Goal: Use online tool/utility: Utilize a website feature to perform a specific function

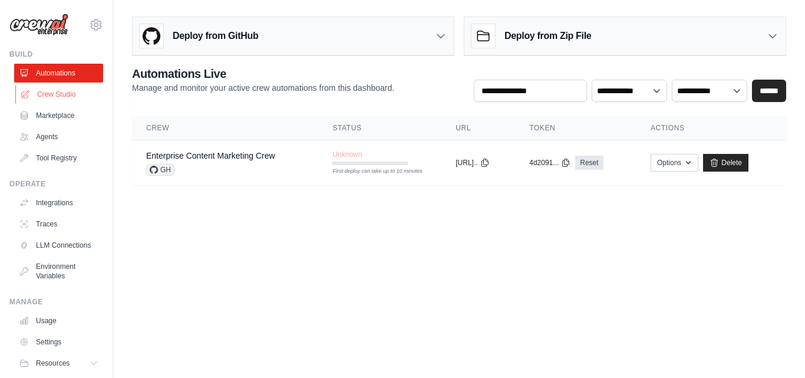
click at [44, 94] on link "Crew Studio" at bounding box center [59, 94] width 89 height 19
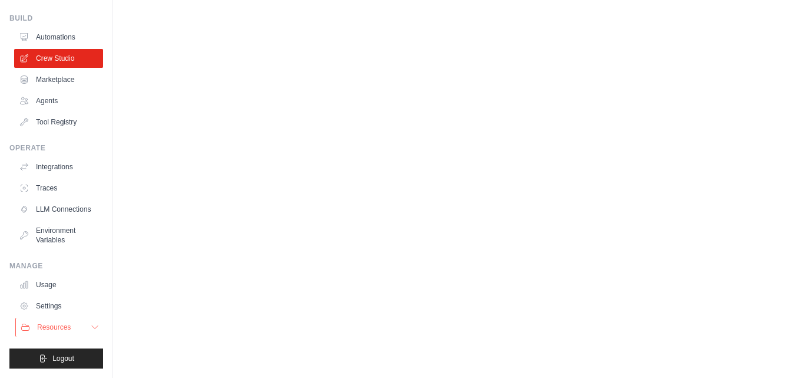
click at [68, 326] on span "Resources" at bounding box center [54, 326] width 34 height 9
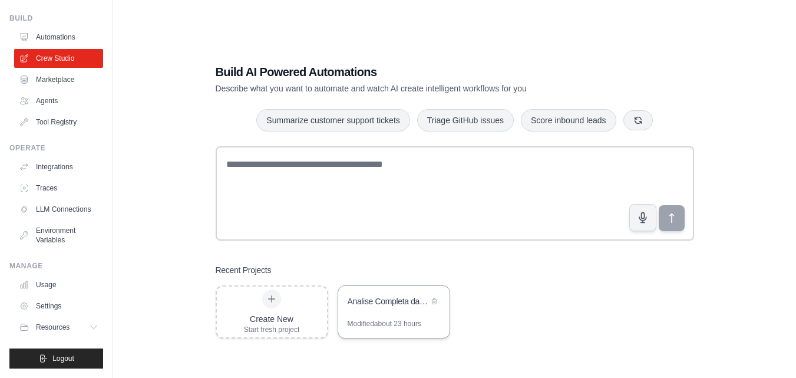
click at [371, 317] on div "Analise Completa da Jornada de Marketing" at bounding box center [393, 302] width 111 height 33
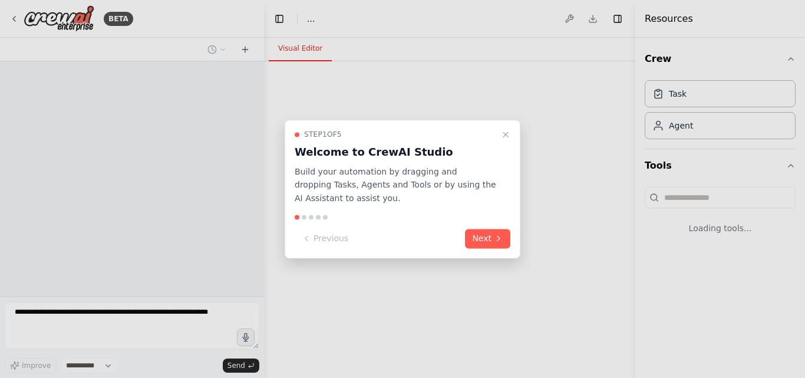
select select "****"
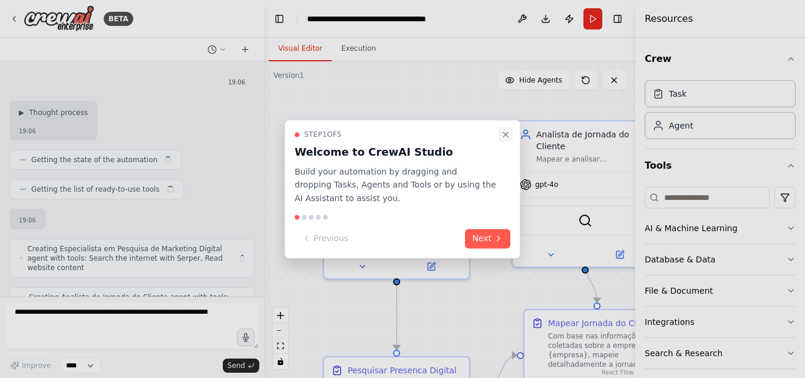
click at [507, 134] on icon "Close walkthrough" at bounding box center [505, 134] width 9 height 9
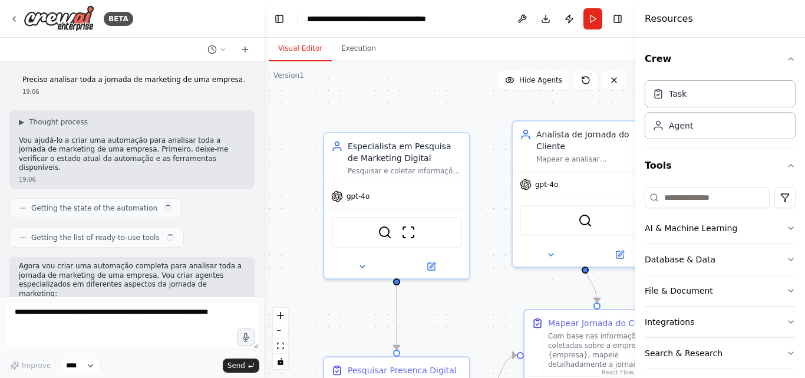
scroll to position [733, 0]
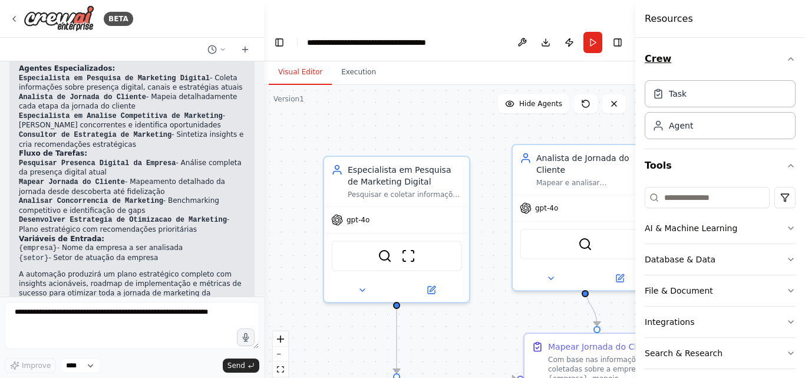
click at [786, 57] on icon "button" at bounding box center [790, 58] width 9 height 9
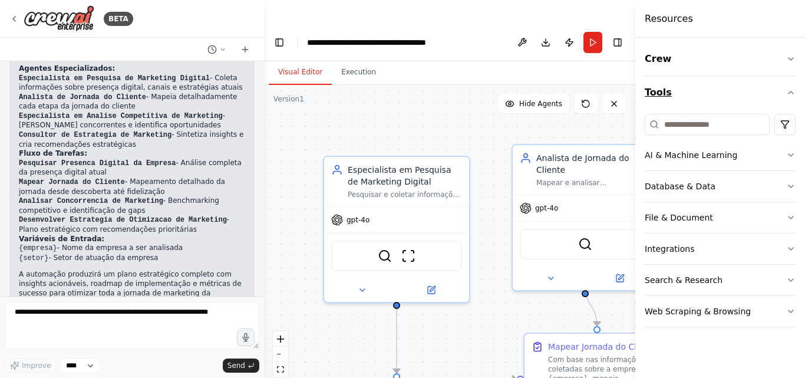
click at [789, 88] on icon "button" at bounding box center [790, 92] width 9 height 9
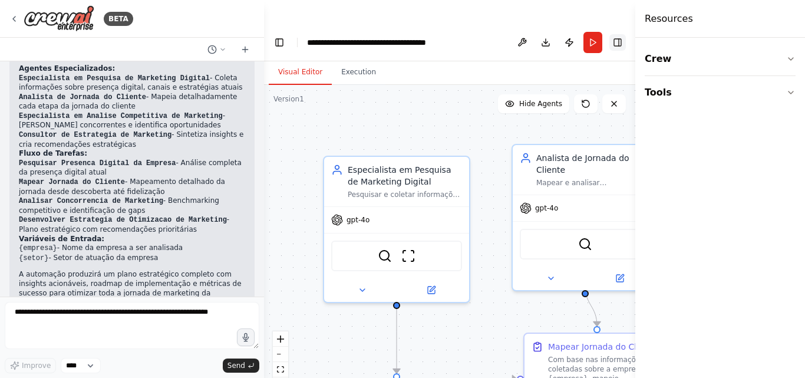
click at [614, 34] on button "Toggle Right Sidebar" at bounding box center [617, 42] width 16 height 16
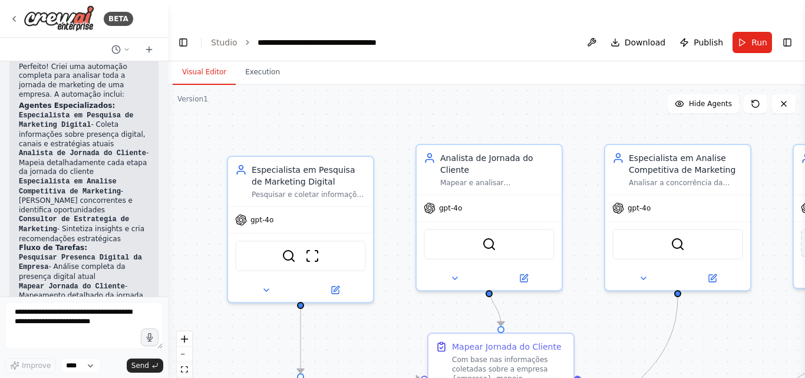
scroll to position [1013, 0]
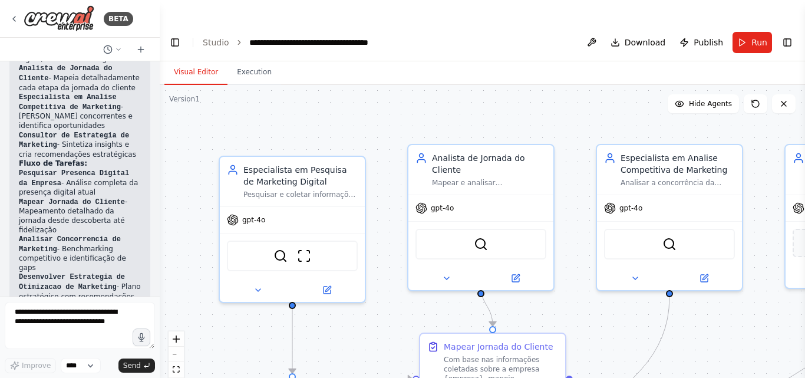
drag, startPoint x: 262, startPoint y: 193, endPoint x: 160, endPoint y: 190, distance: 102.5
click at [160, 190] on div "BETA Preciso analisar toda a jornada de marketing de uma empresa. 19:06 ▶ Thoug…" at bounding box center [402, 213] width 805 height 378
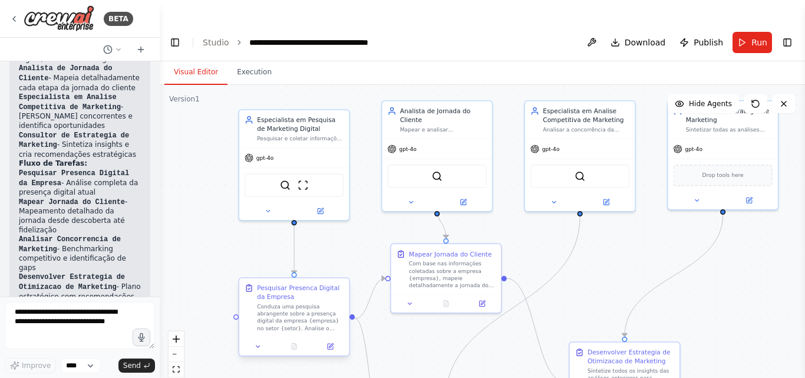
drag, startPoint x: 382, startPoint y: 261, endPoint x: 305, endPoint y: 304, distance: 87.8
click at [356, 214] on div ".deletable-edge-delete-btn { width: 20px; height: 20px; border: 0px solid #ffff…" at bounding box center [482, 243] width 645 height 316
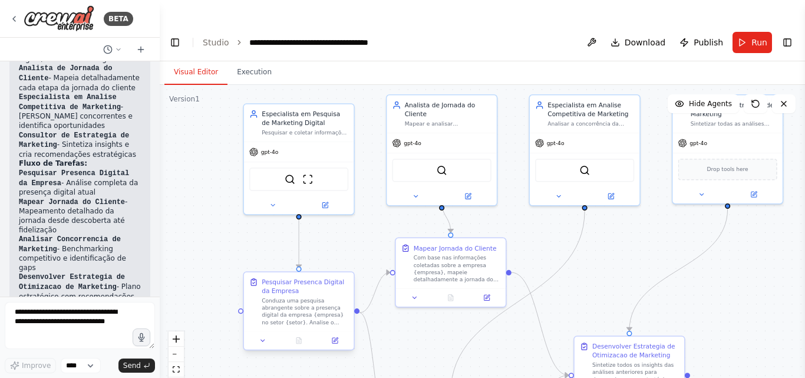
click at [304, 304] on div "Pesquisar Presenca Digital da Empresa Conduza uma pesquisa abrangente sobre a p…" at bounding box center [299, 301] width 110 height 59
click at [285, 277] on div "Pesquisar Presenca Digital da Empresa" at bounding box center [305, 286] width 87 height 18
click at [292, 297] on div "Conduza uma pesquisa abrangente sobre a presença digital da empresa {empresa} n…" at bounding box center [305, 311] width 87 height 29
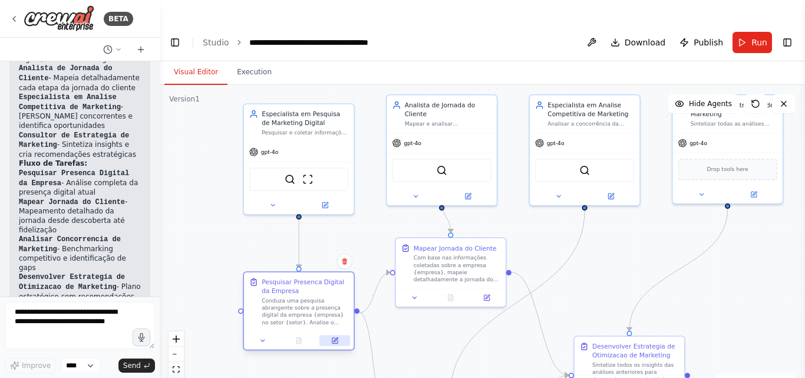
click at [336, 338] on icon at bounding box center [334, 340] width 5 height 5
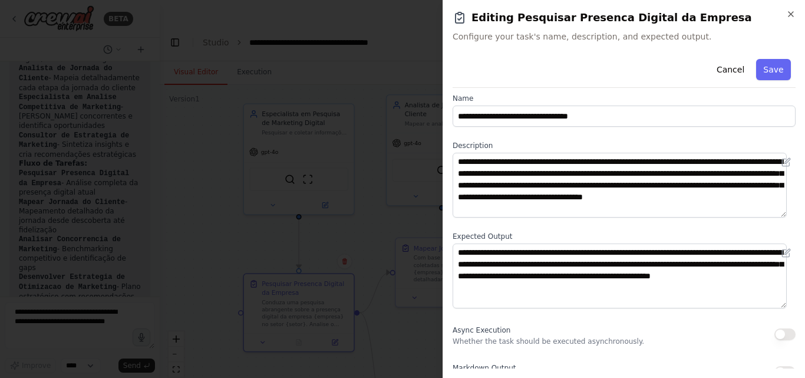
scroll to position [0, 0]
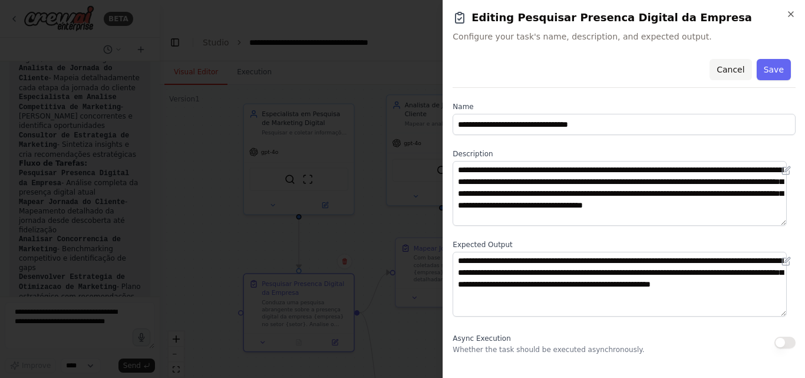
click at [716, 75] on button "Cancel" at bounding box center [730, 69] width 42 height 21
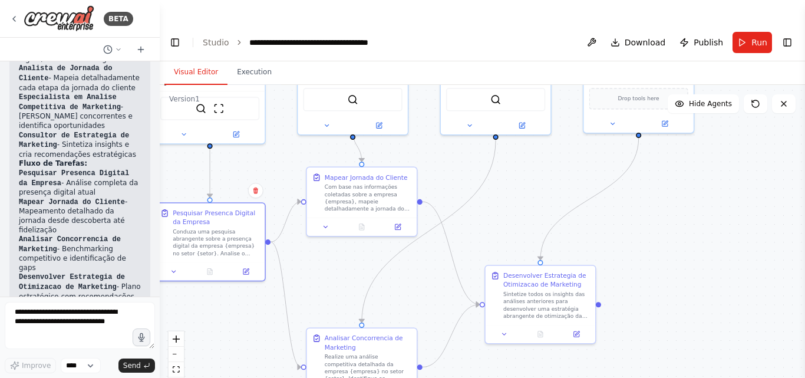
drag, startPoint x: 504, startPoint y: 350, endPoint x: 415, endPoint y: 279, distance: 113.6
click at [415, 279] on div ".deletable-edge-delete-btn { width: 20px; height: 20px; border: 0px solid #ffff…" at bounding box center [482, 243] width 645 height 316
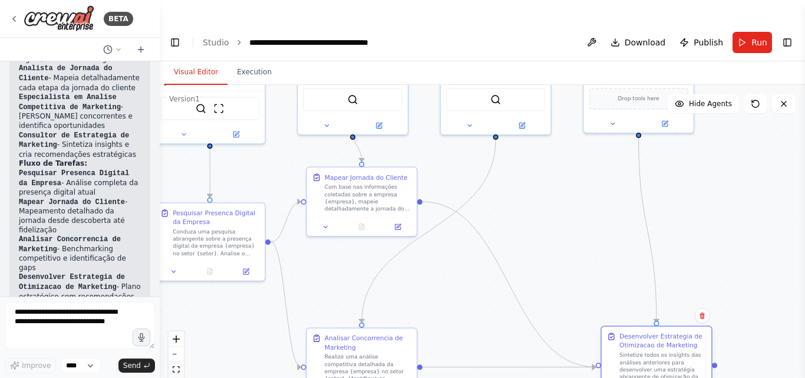
drag, startPoint x: 531, startPoint y: 269, endPoint x: 646, endPoint y: 333, distance: 132.1
click at [646, 351] on div "Sintetize todos os insights das análises anteriores para desenvolver uma estrat…" at bounding box center [662, 365] width 87 height 29
drag, startPoint x: 385, startPoint y: 320, endPoint x: 517, endPoint y: 345, distance: 133.6
click at [517, 358] on div "Analisar Concorrencia de Marketing" at bounding box center [501, 367] width 87 height 18
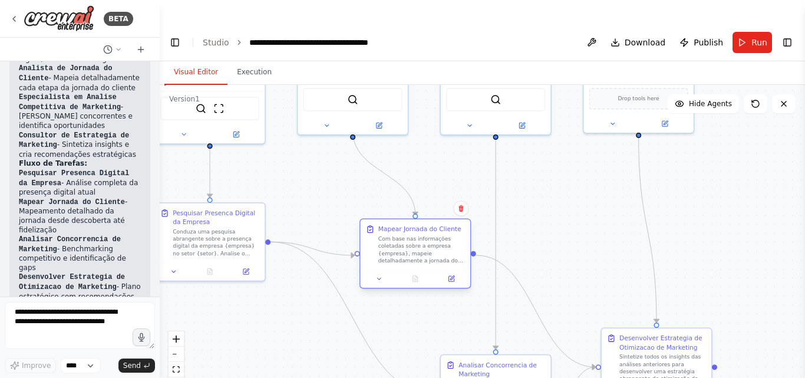
drag, startPoint x: 365, startPoint y: 176, endPoint x: 419, endPoint y: 229, distance: 75.8
click at [419, 235] on div "Com base nas informações coletadas sobre a empresa {empresa}, mapeie detalhadam…" at bounding box center [421, 249] width 87 height 29
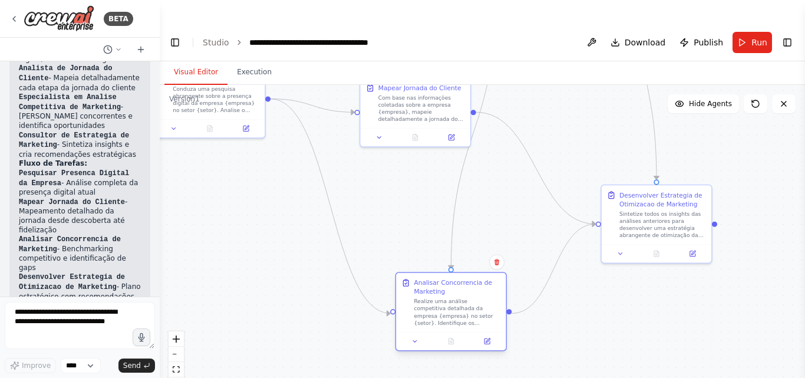
drag, startPoint x: 485, startPoint y: 356, endPoint x: 435, endPoint y: 279, distance: 91.2
click at [435, 298] on div "Realize uma análise competitiva detalhada da empresa {empresa} no setor {setor}…" at bounding box center [457, 312] width 87 height 29
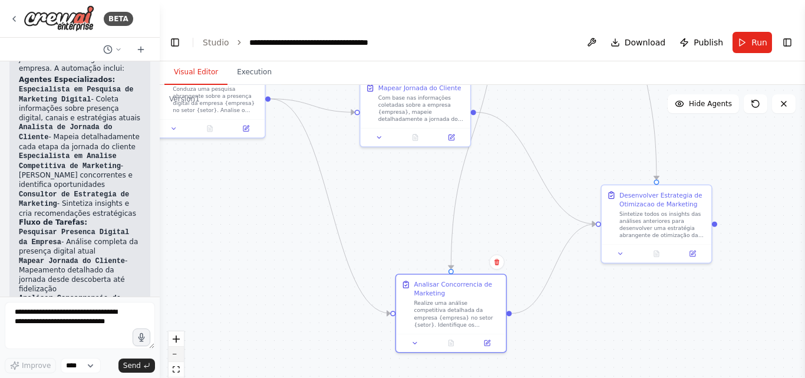
click at [177, 346] on button "zoom out" at bounding box center [175, 353] width 15 height 15
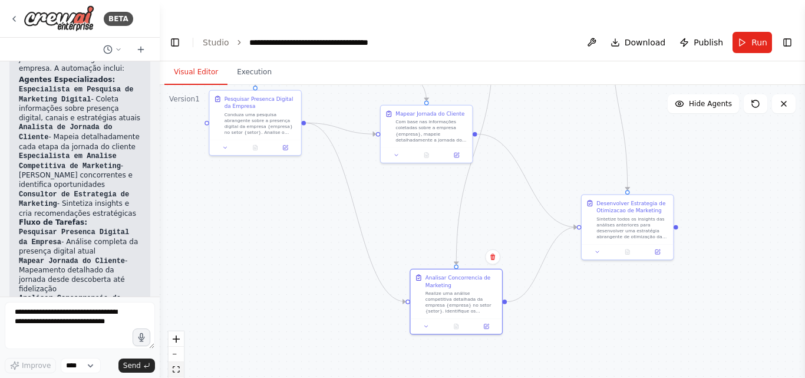
click at [177, 366] on icon "fit view" at bounding box center [176, 369] width 7 height 6
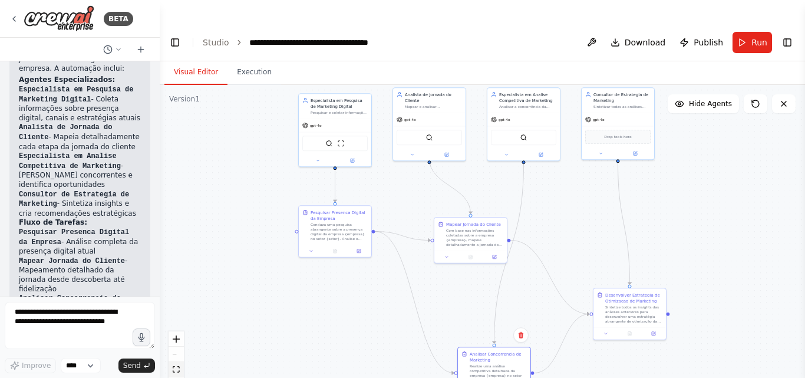
click at [177, 366] on icon "fit view" at bounding box center [176, 369] width 7 height 6
click at [176, 377] on icon "toggle interactivity" at bounding box center [176, 384] width 7 height 7
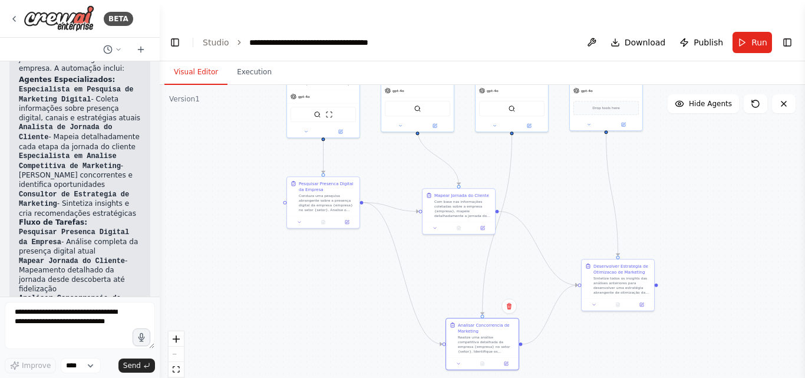
drag, startPoint x: 356, startPoint y: 323, endPoint x: 361, endPoint y: 295, distance: 28.7
click at [361, 295] on div ".deletable-edge-delete-btn { width: 20px; height: 20px; border: 0px solid #ffff…" at bounding box center [482, 243] width 645 height 316
click at [177, 377] on button "toggle interactivity" at bounding box center [175, 384] width 15 height 15
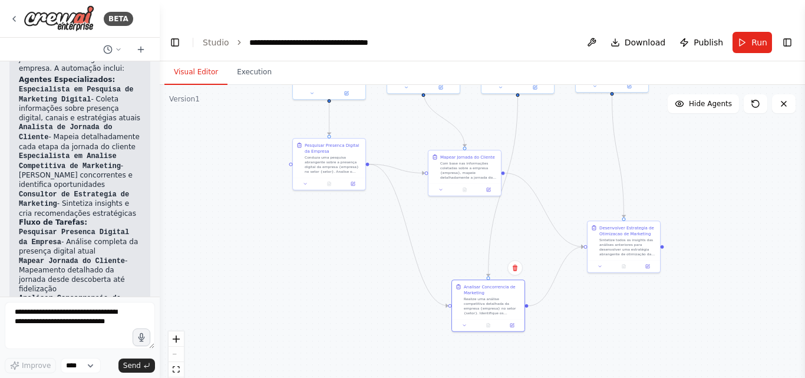
drag, startPoint x: 322, startPoint y: 283, endPoint x: 328, endPoint y: 244, distance: 38.7
click at [328, 244] on div ".deletable-edge-delete-btn { width: 20px; height: 20px; border: 0px solid #ffff…" at bounding box center [482, 243] width 645 height 316
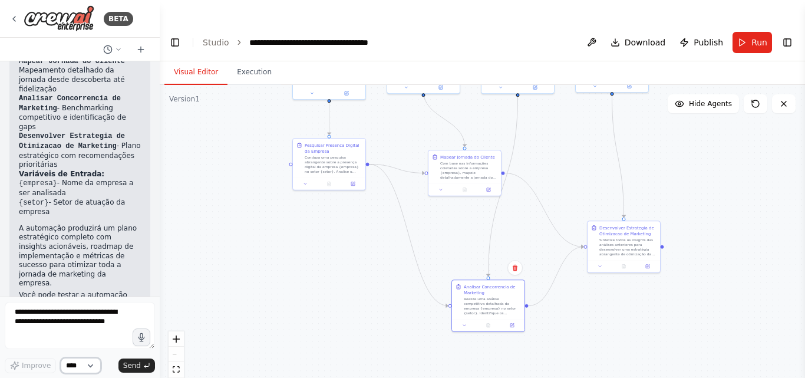
click at [95, 364] on select "****" at bounding box center [81, 365] width 40 height 15
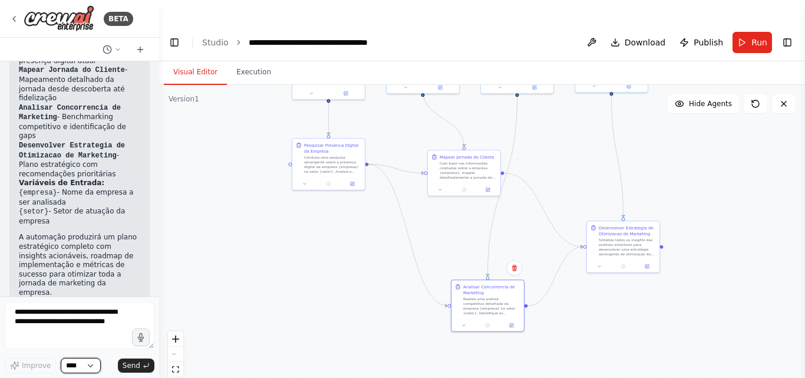
drag, startPoint x: 157, startPoint y: 280, endPoint x: 162, endPoint y: 190, distance: 90.3
click at [162, 190] on div "BETA Preciso analisar toda a jornada de marketing de uma empresa. 19:06 ▶ Thoug…" at bounding box center [402, 213] width 805 height 378
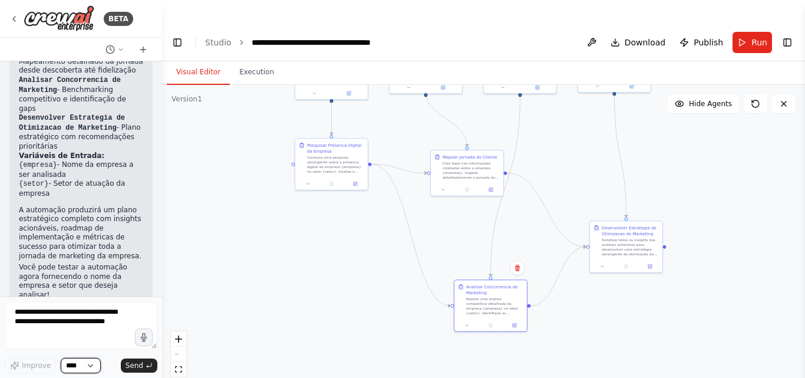
scroll to position [1145, 0]
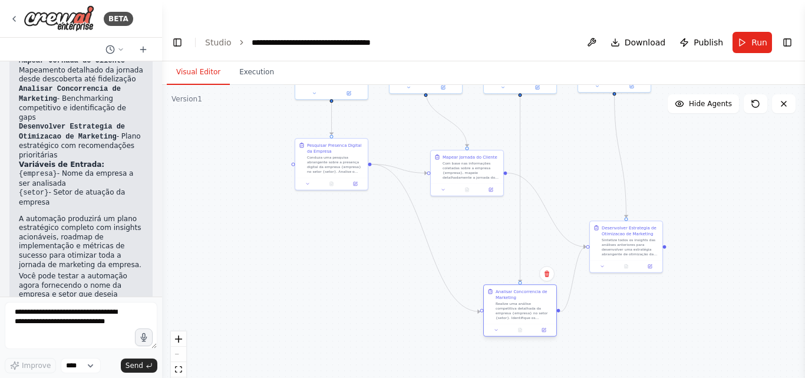
drag, startPoint x: 501, startPoint y: 271, endPoint x: 529, endPoint y: 277, distance: 28.9
click at [529, 288] on div "Analisar Concorrencia de Marketing Realize uma análise competitiva detalhada da…" at bounding box center [523, 304] width 57 height 32
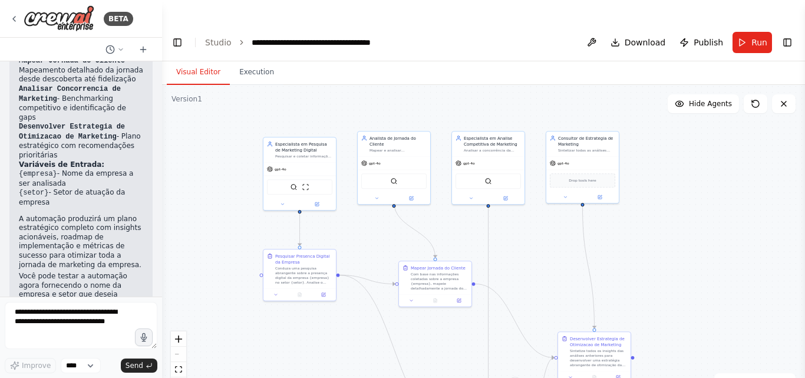
drag, startPoint x: 405, startPoint y: 229, endPoint x: 373, endPoint y: 340, distance: 115.2
click at [373, 340] on div ".deletable-edge-delete-btn { width: 20px; height: 20px; border: 0px solid #ffff…" at bounding box center [483, 243] width 643 height 316
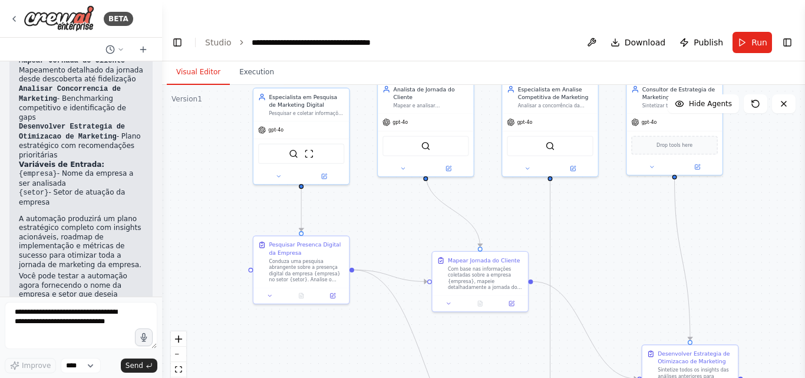
click at [182, 94] on div "Version 1" at bounding box center [186, 98] width 31 height 9
click at [191, 94] on div "Version 1" at bounding box center [186, 98] width 31 height 9
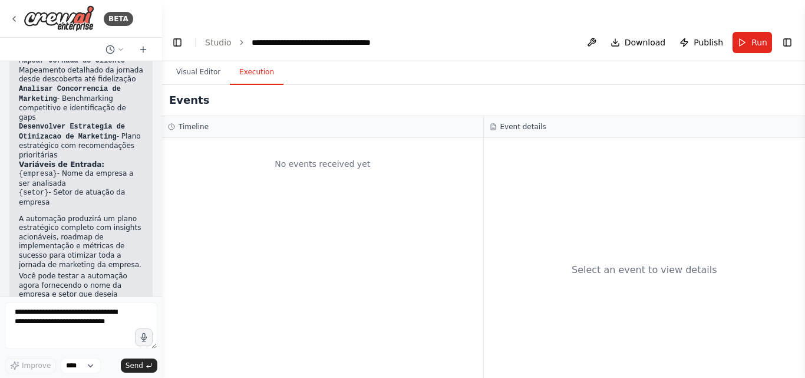
click at [243, 60] on button "Execution" at bounding box center [257, 72] width 54 height 25
